Goal: Task Accomplishment & Management: Use online tool/utility

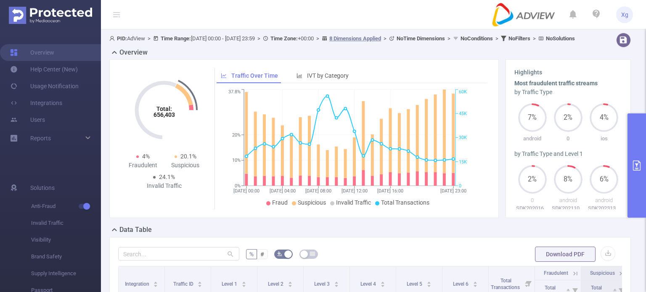
click at [630, 127] on button "primary" at bounding box center [637, 166] width 19 height 104
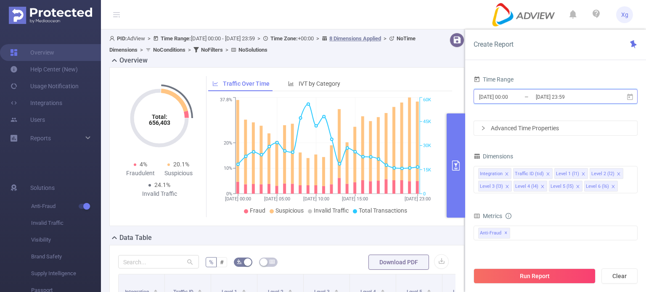
click at [629, 99] on icon at bounding box center [630, 97] width 8 height 8
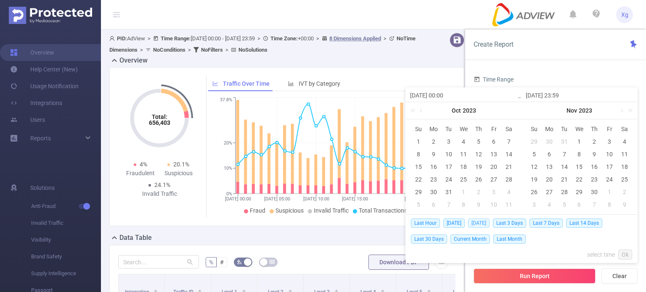
click at [481, 225] on span "[DATE]" at bounding box center [478, 223] width 21 height 9
type input "[DATE] 00:00"
type input "[DATE] 23:59"
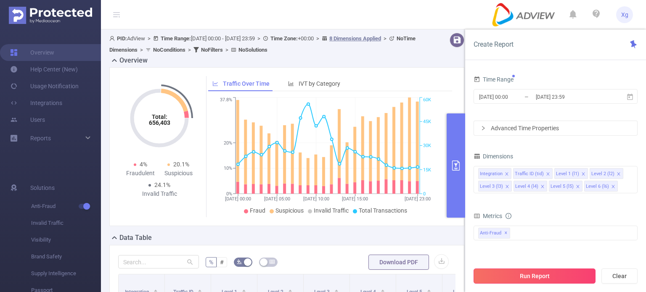
click at [536, 275] on button "Run Report" at bounding box center [535, 276] width 122 height 15
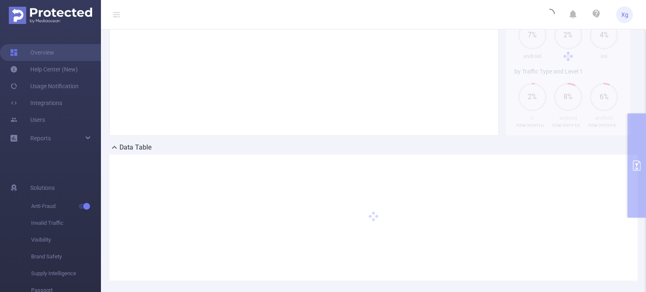
scroll to position [87, 0]
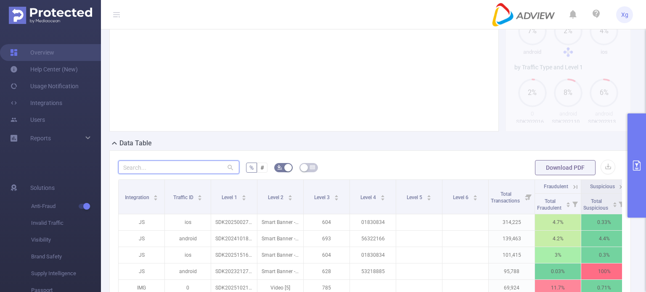
click at [195, 174] on input "text" at bounding box center [178, 167] width 121 height 13
paste input "sdk20251510030436rs7w3x1xoqjjeoz"
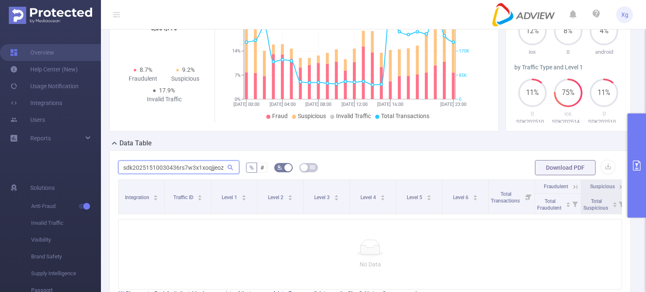
scroll to position [92, 0]
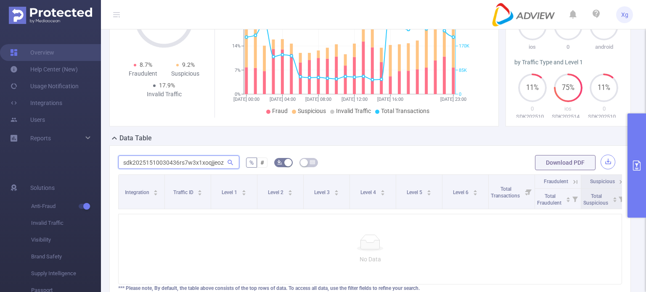
type input "sdk20251510030436rs7w3x1xoqjjeoz"
click at [601, 170] on button "button" at bounding box center [608, 162] width 15 height 15
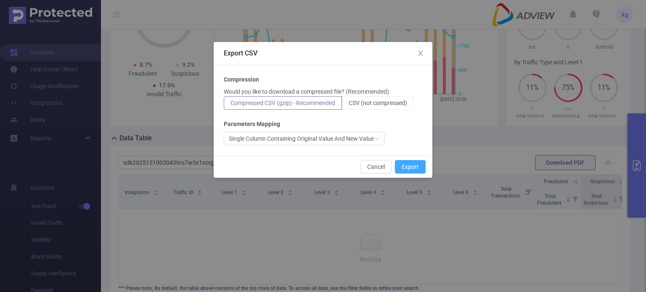
click at [414, 166] on button "Export" at bounding box center [410, 166] width 31 height 13
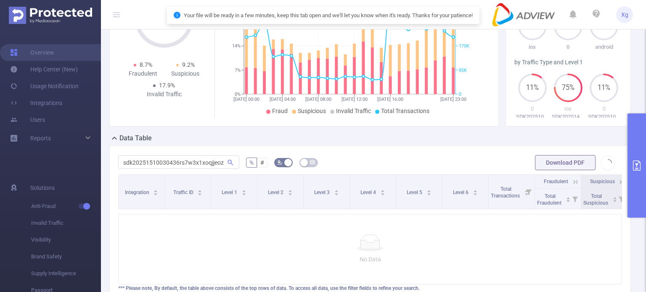
click at [399, 249] on div at bounding box center [370, 243] width 490 height 17
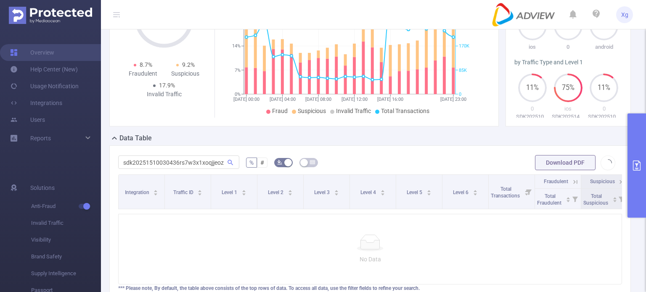
click at [399, 249] on div at bounding box center [370, 243] width 490 height 17
